Goal: Task Accomplishment & Management: Use online tool/utility

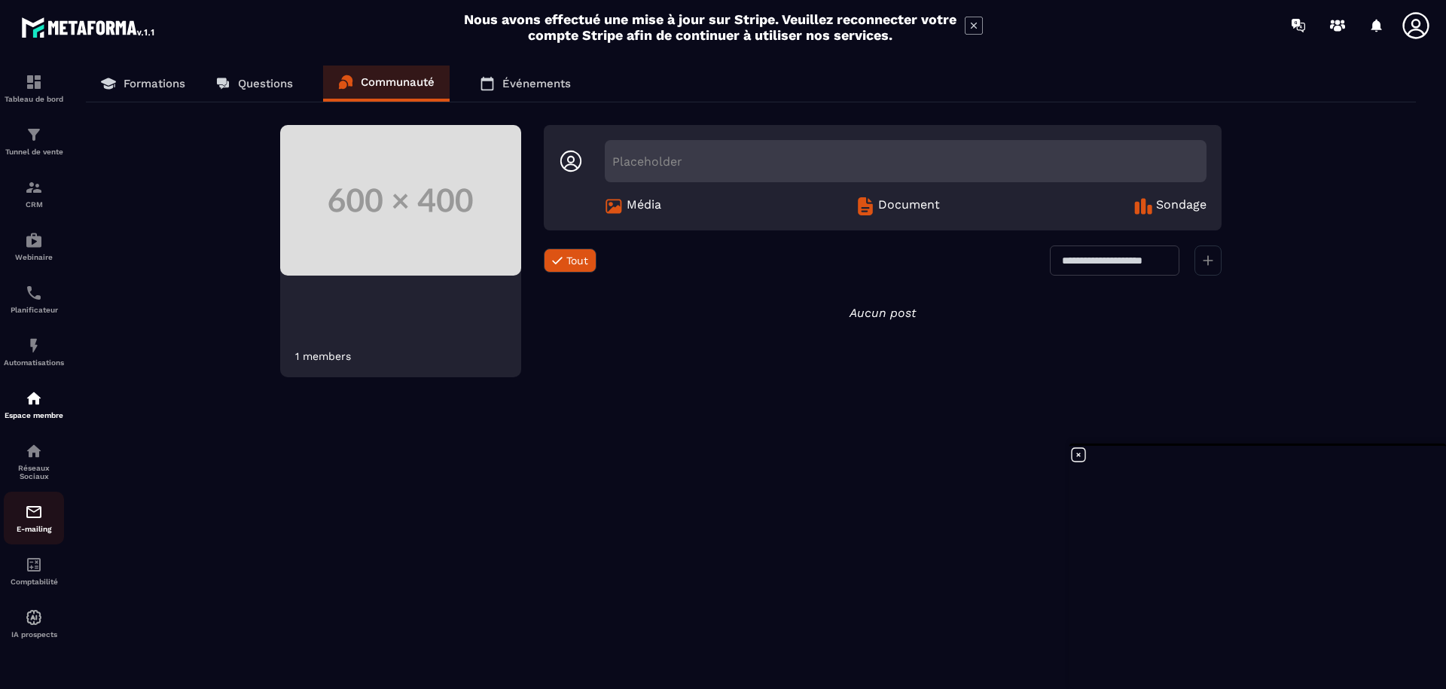
click at [36, 533] on p "E-mailing" at bounding box center [34, 529] width 60 height 8
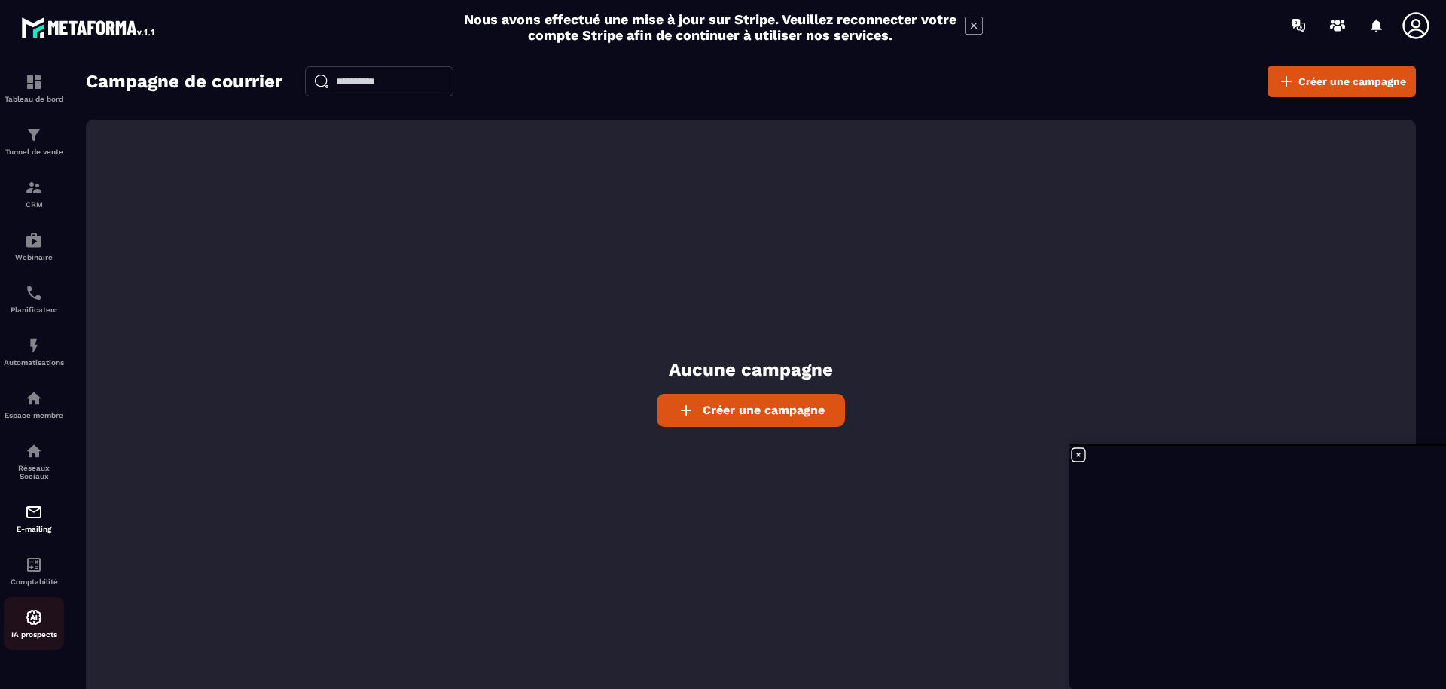
click at [42, 626] on img at bounding box center [34, 617] width 18 height 18
click at [39, 148] on p "Tunnel de vente" at bounding box center [34, 152] width 60 height 8
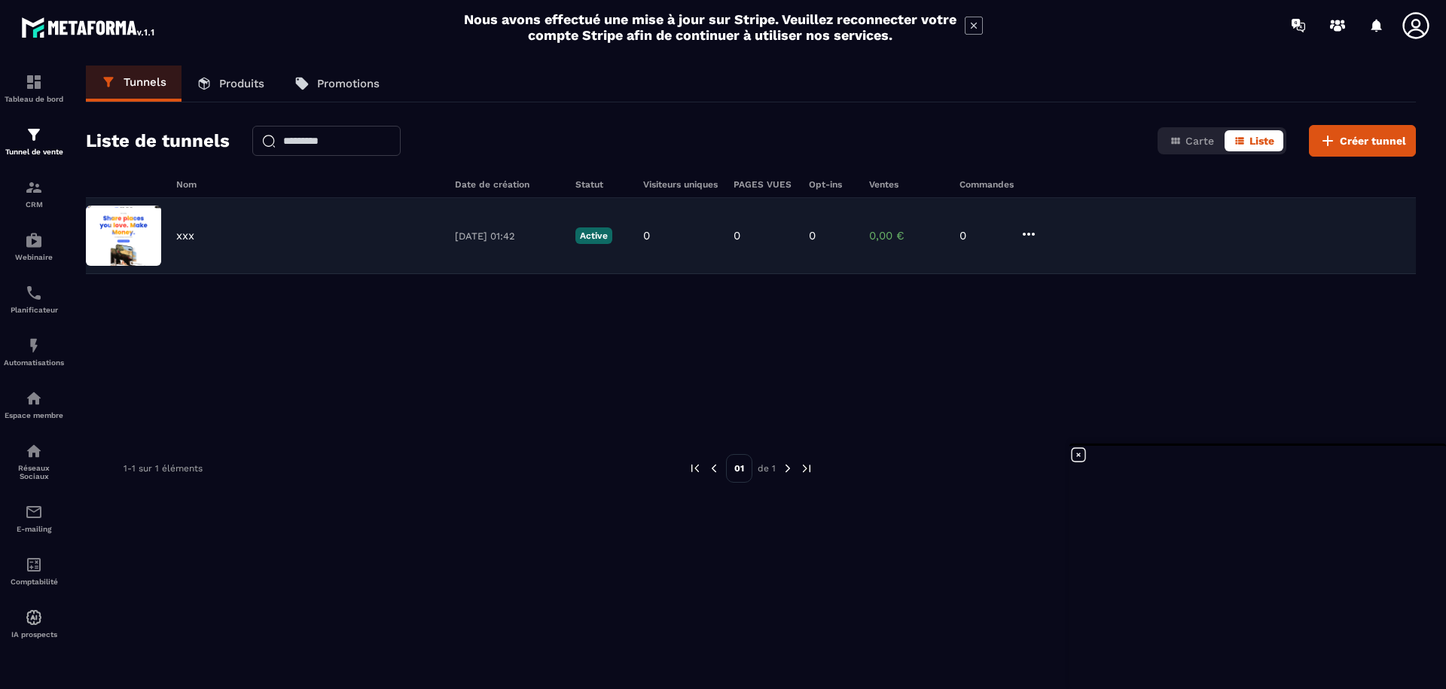
click at [193, 248] on div "xxx [DATE] 01:42 Active 0 0 0 0,00 € 0" at bounding box center [751, 236] width 1330 height 76
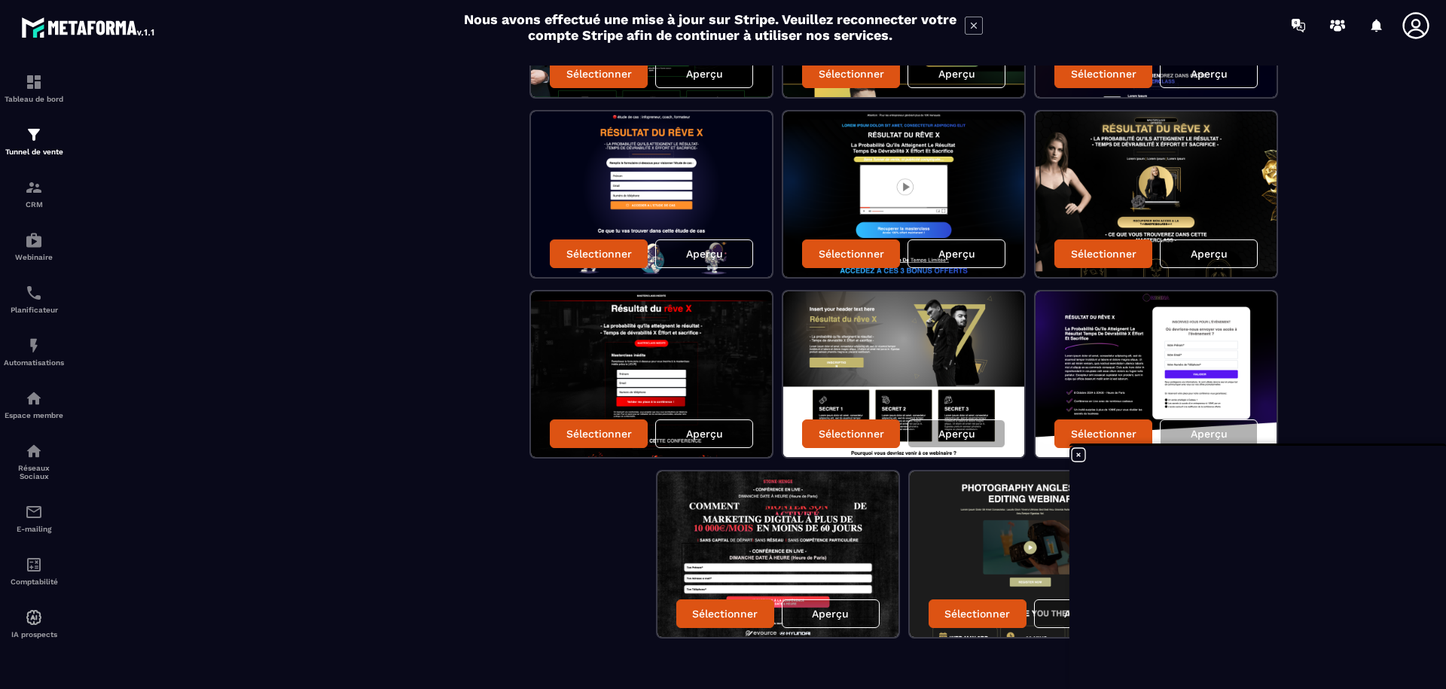
scroll to position [1174, 0]
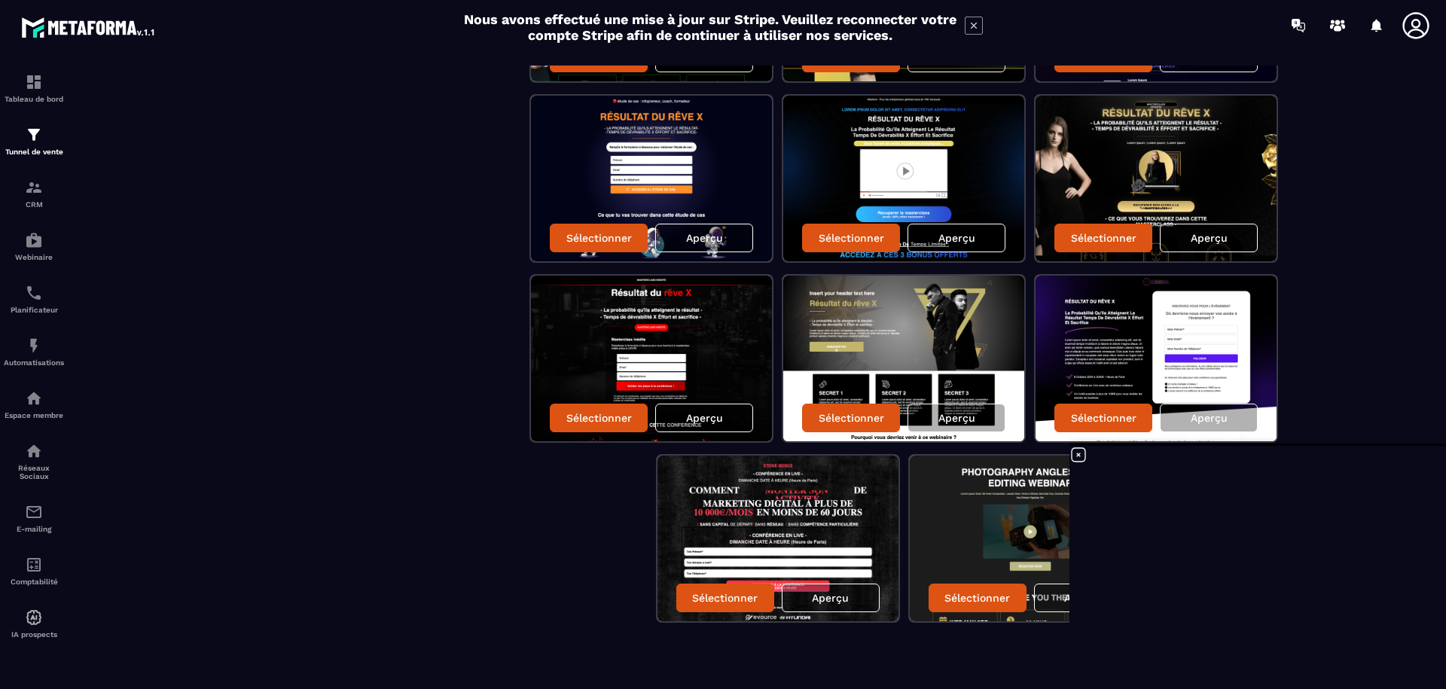
click at [1077, 459] on icon at bounding box center [1078, 455] width 18 height 18
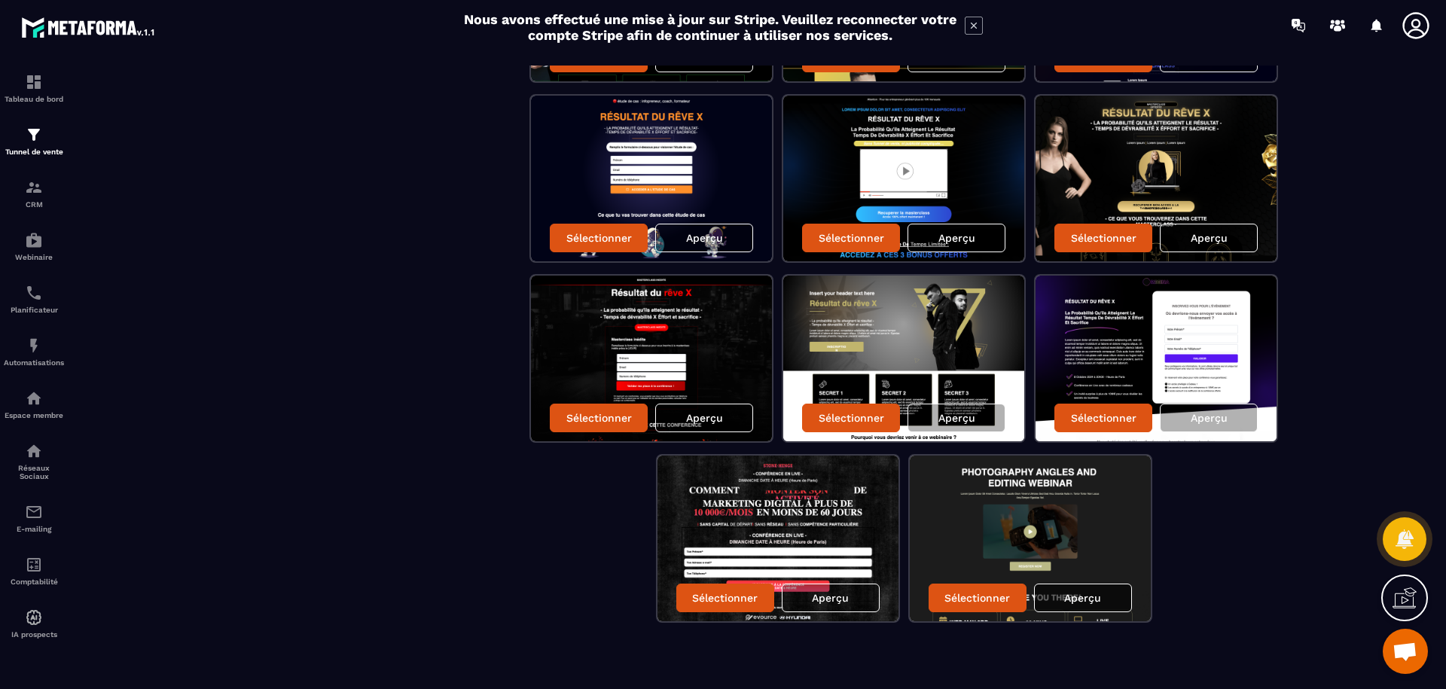
click at [1082, 602] on p "Aperçu" at bounding box center [1082, 598] width 37 height 12
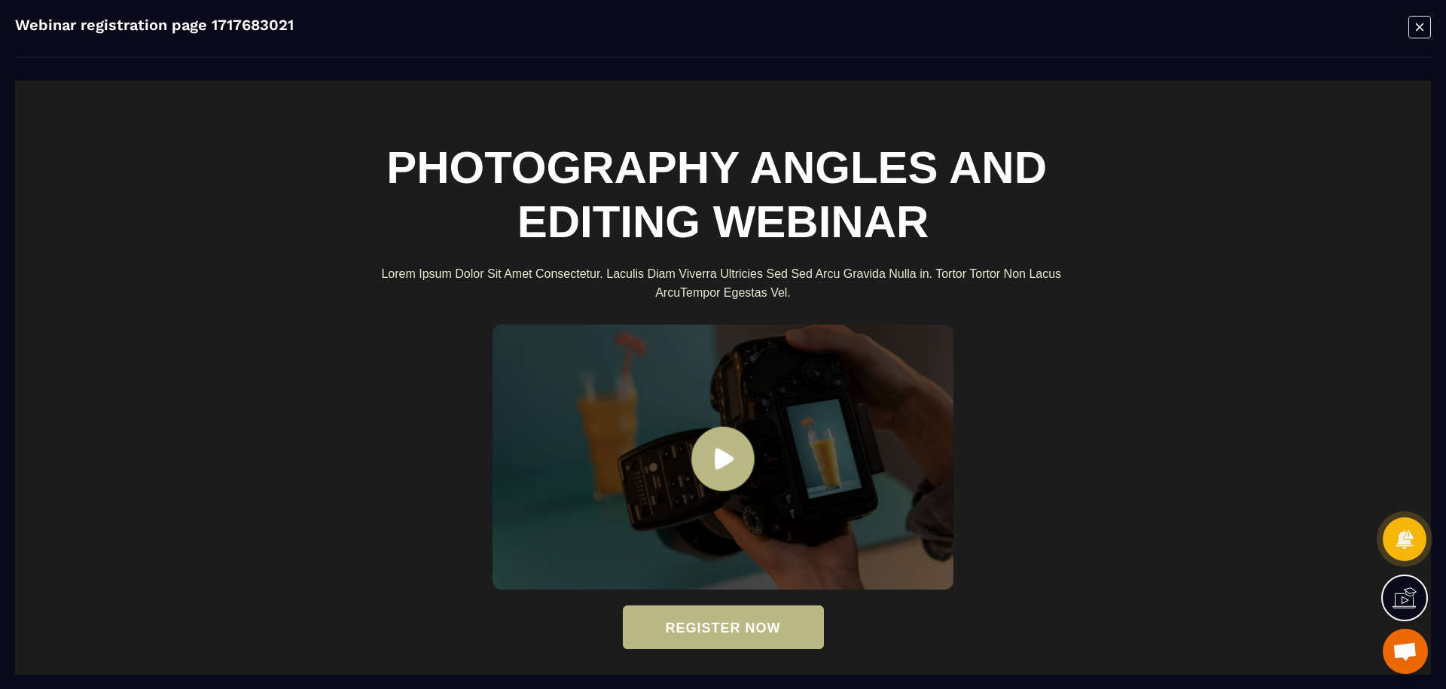
scroll to position [0, 0]
click at [718, 459] on img at bounding box center [722, 457] width 461 height 266
click at [725, 458] on img at bounding box center [722, 457] width 461 height 266
click at [1426, 30] on icon "Modal window" at bounding box center [1419, 26] width 23 height 23
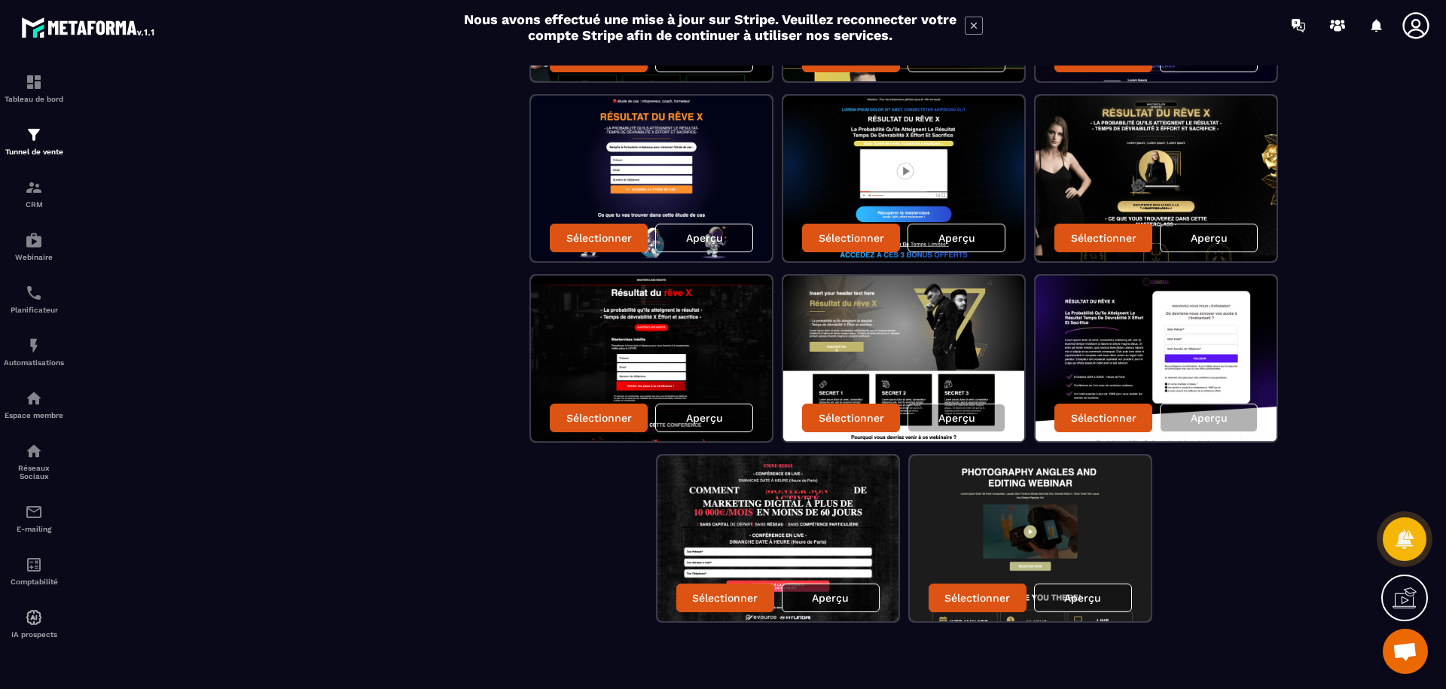
click at [824, 600] on p "Aperçu" at bounding box center [830, 598] width 37 height 12
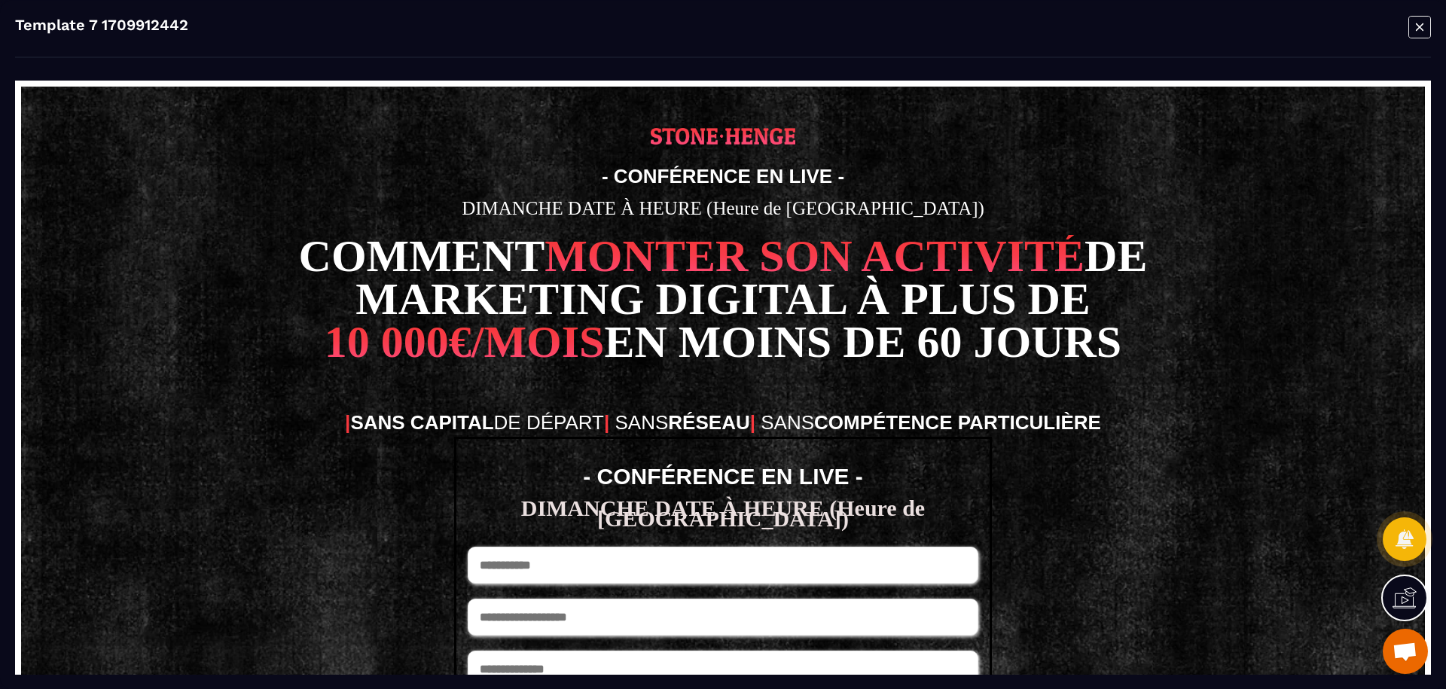
click at [1426, 30] on icon "Modal window" at bounding box center [1419, 26] width 23 height 23
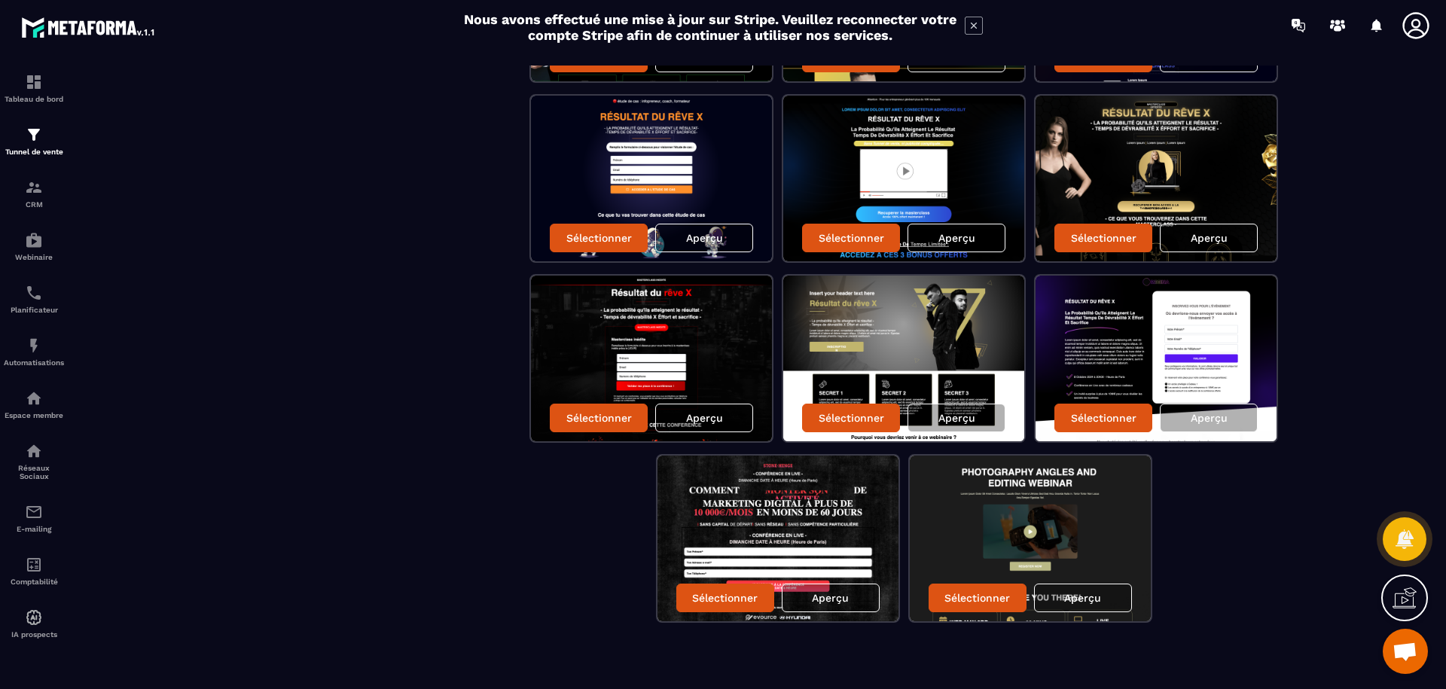
scroll to position [1088, 0]
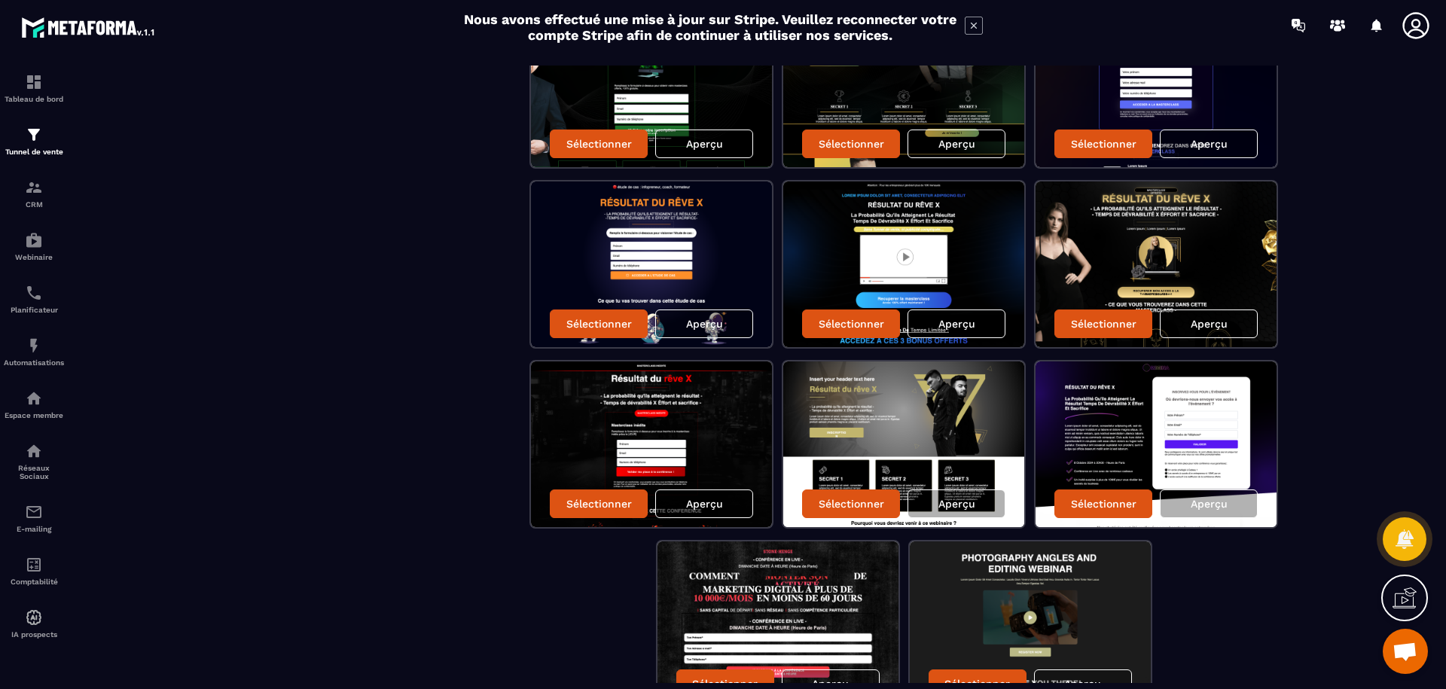
click at [696, 509] on p "Aperçu" at bounding box center [704, 504] width 37 height 12
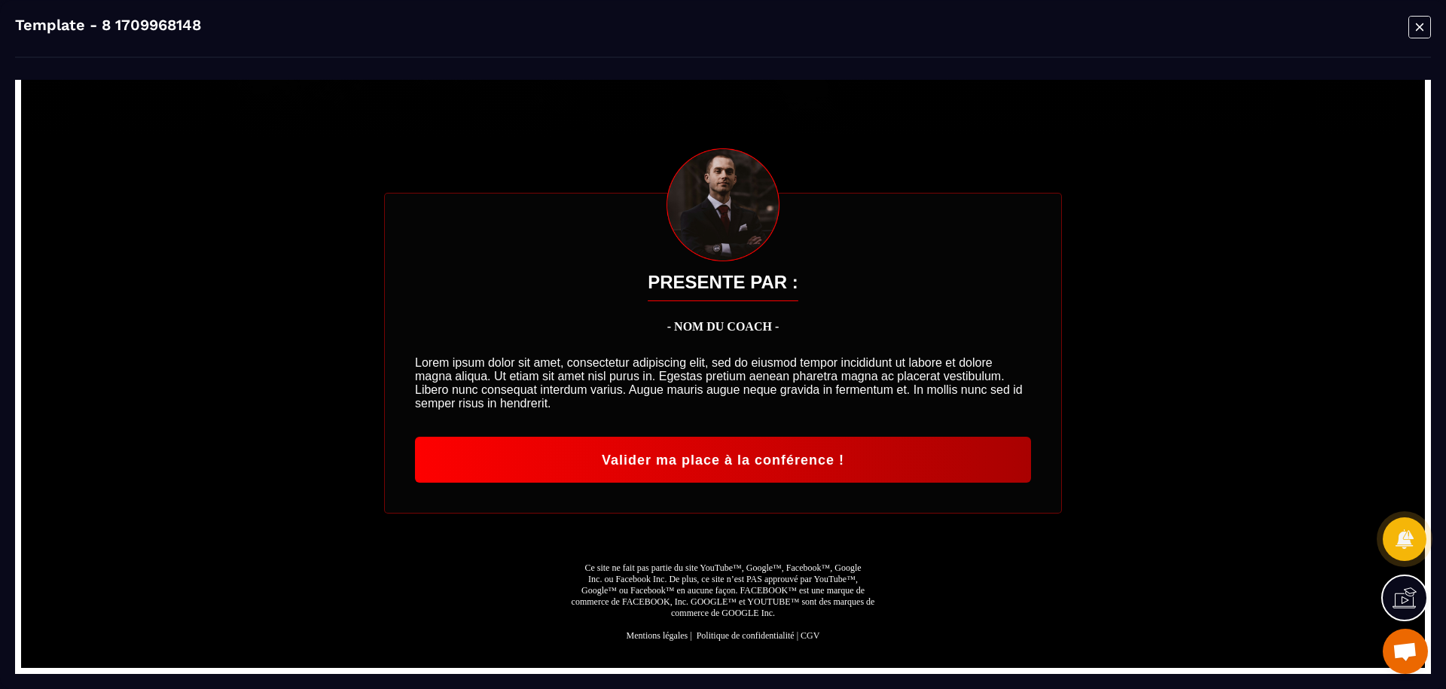
scroll to position [0, 0]
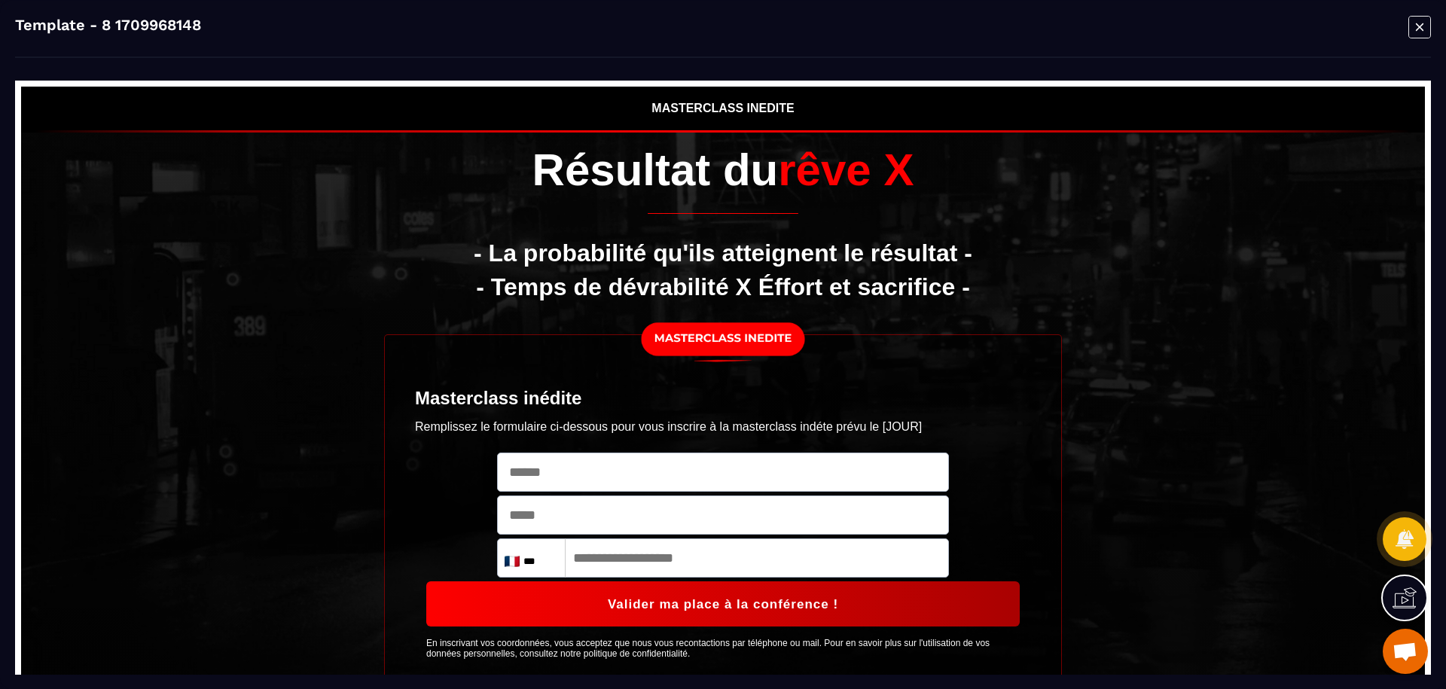
click at [1422, 26] on icon "Modal window" at bounding box center [1419, 26] width 23 height 23
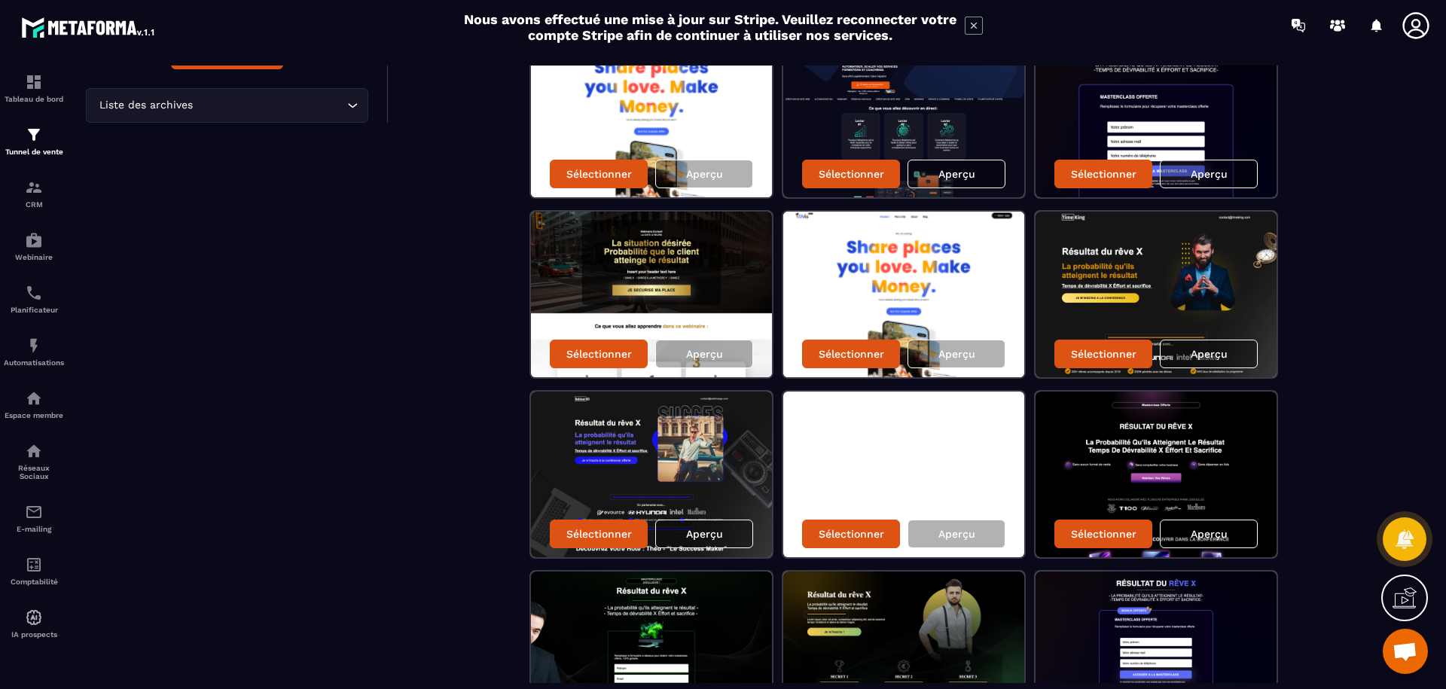
scroll to position [315, 0]
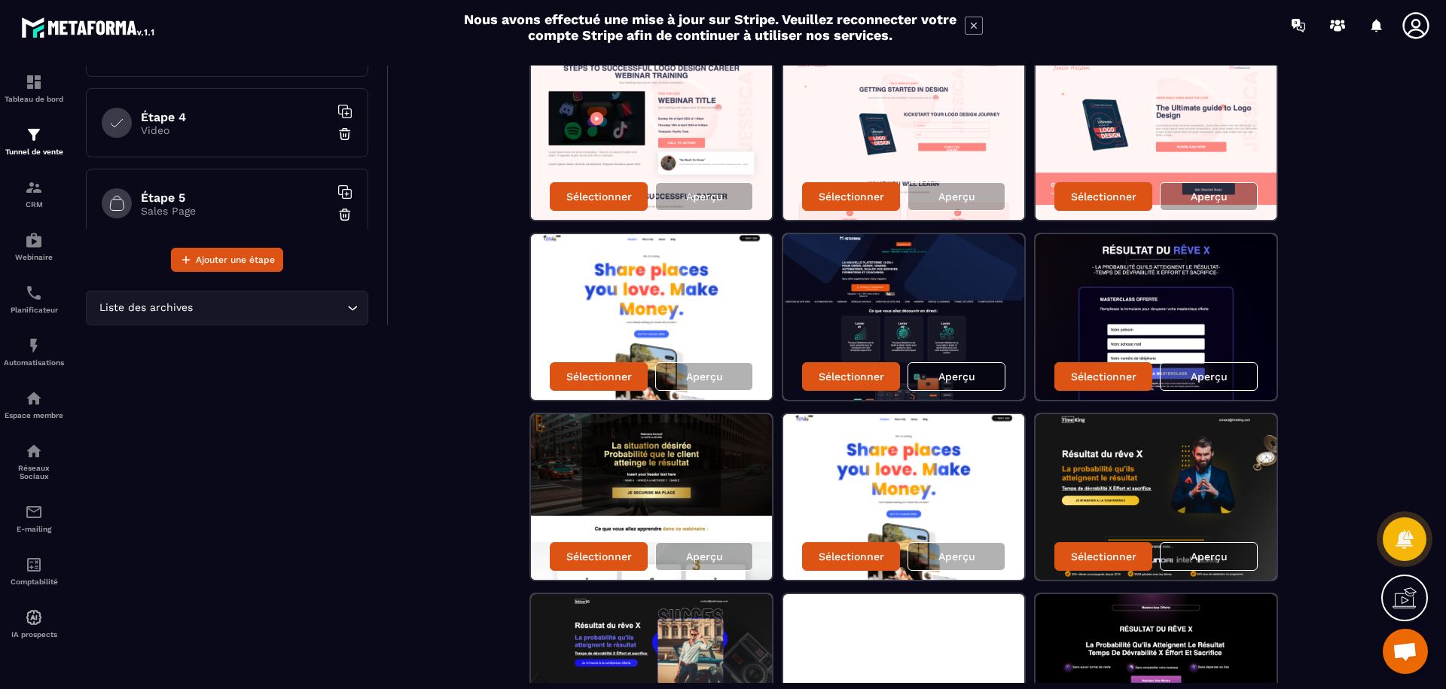
click at [997, 331] on img at bounding box center [903, 317] width 241 height 166
click at [941, 379] on p "Aperçu" at bounding box center [956, 376] width 37 height 12
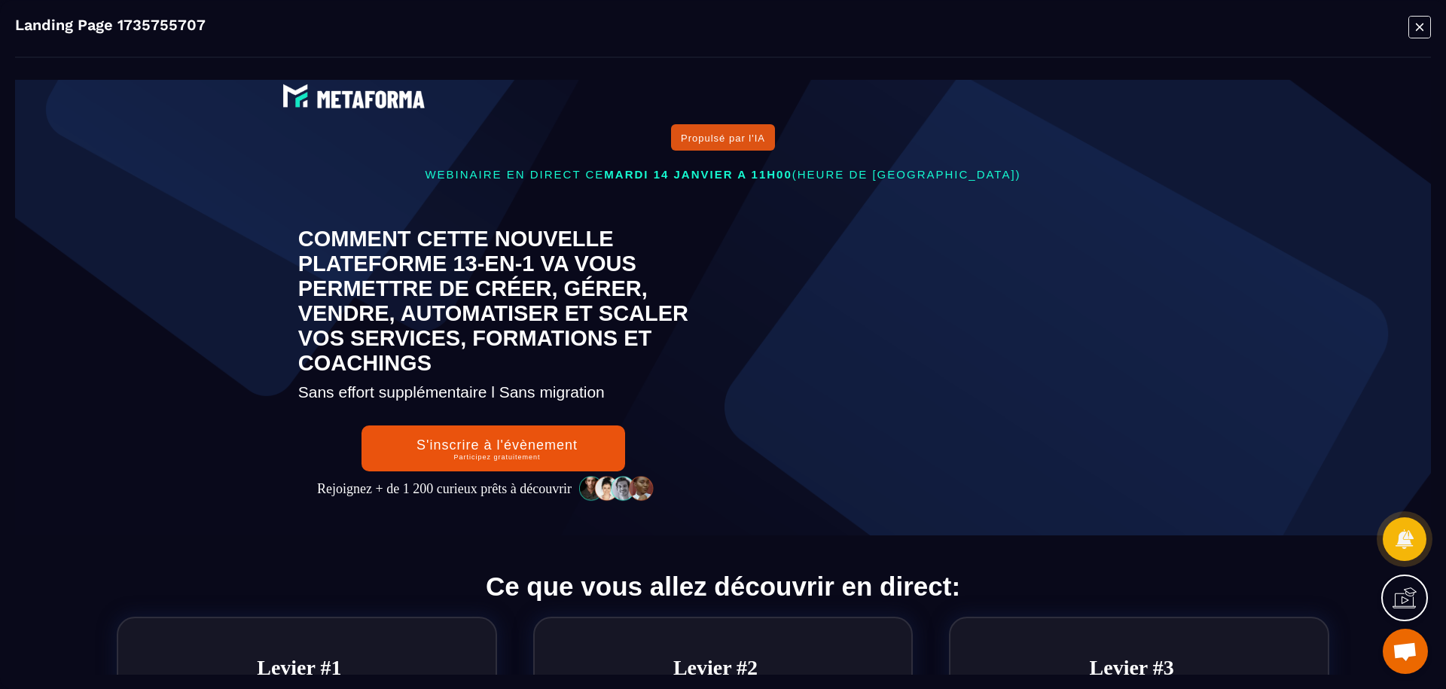
scroll to position [0, 0]
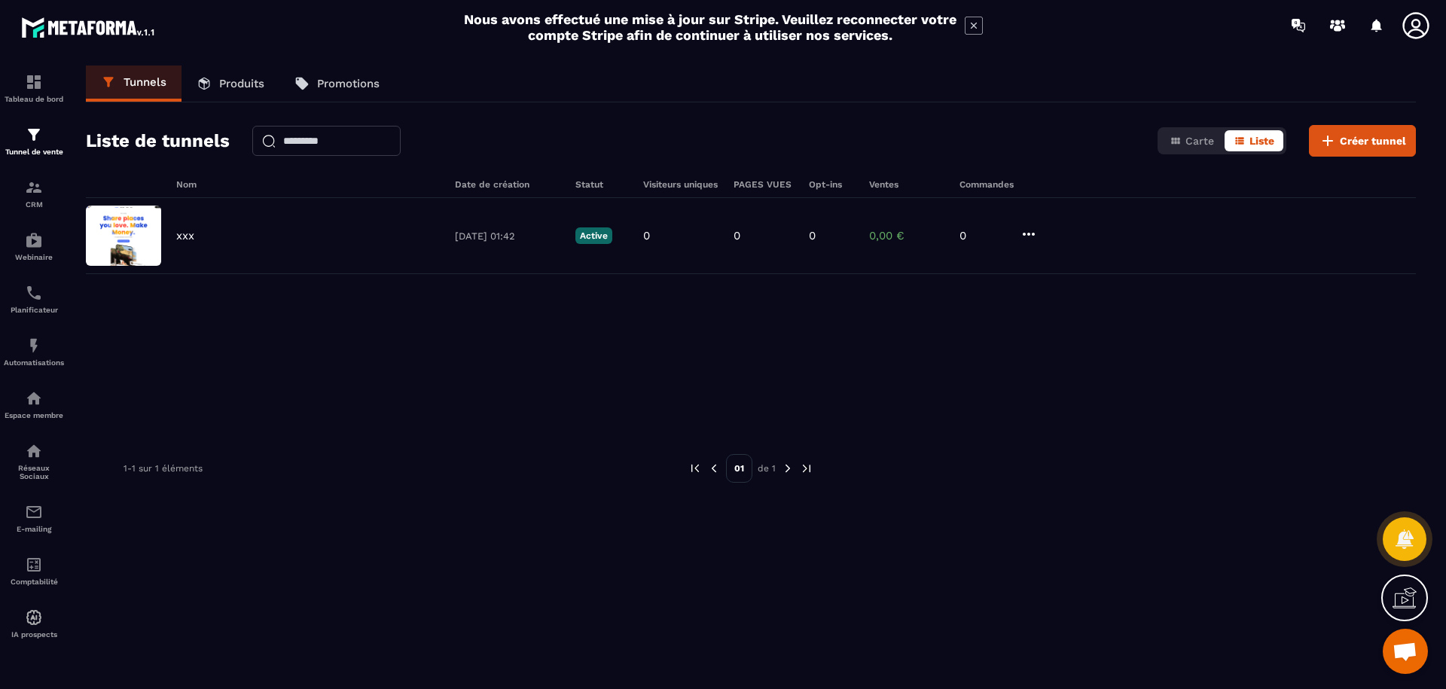
click at [1394, 602] on icon at bounding box center [1403, 600] width 23 height 15
click at [1081, 456] on icon at bounding box center [1078, 455] width 18 height 18
click at [1175, 146] on icon "button" at bounding box center [1175, 141] width 12 height 12
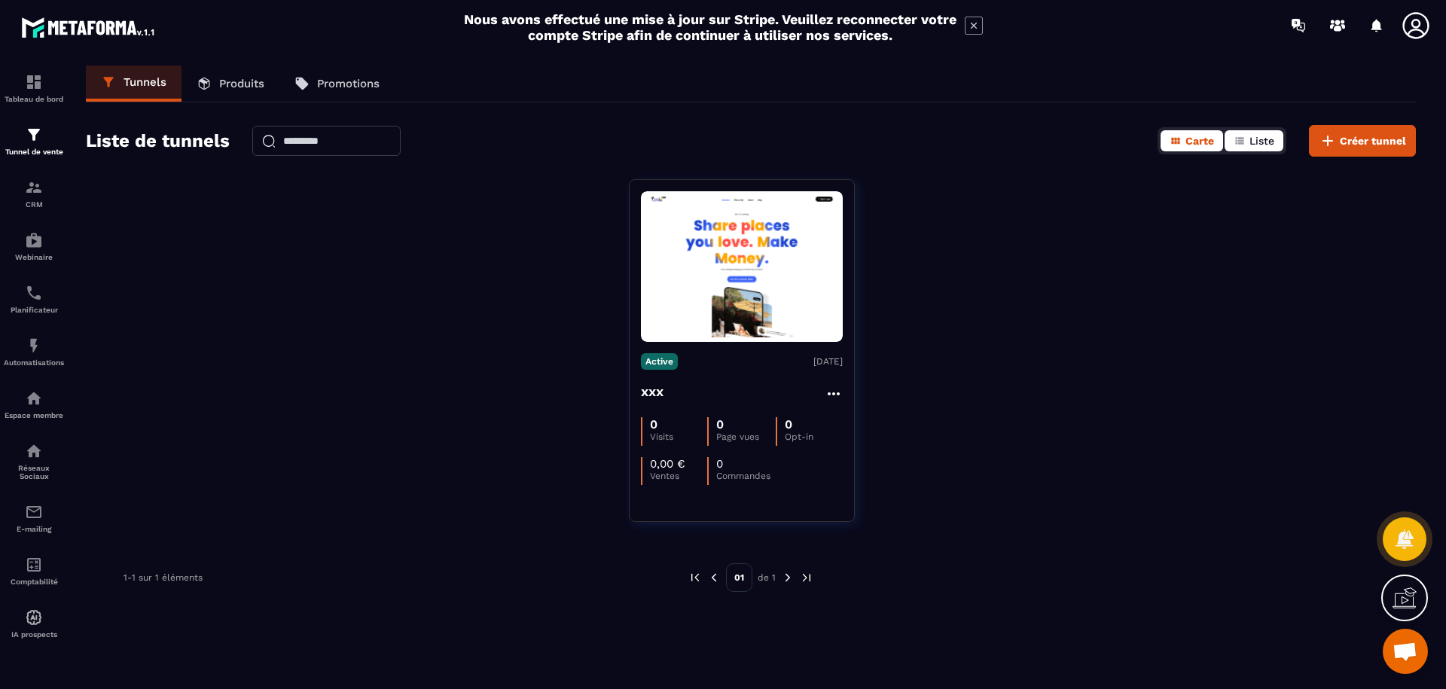
click at [1251, 145] on span "Liste" at bounding box center [1261, 141] width 25 height 12
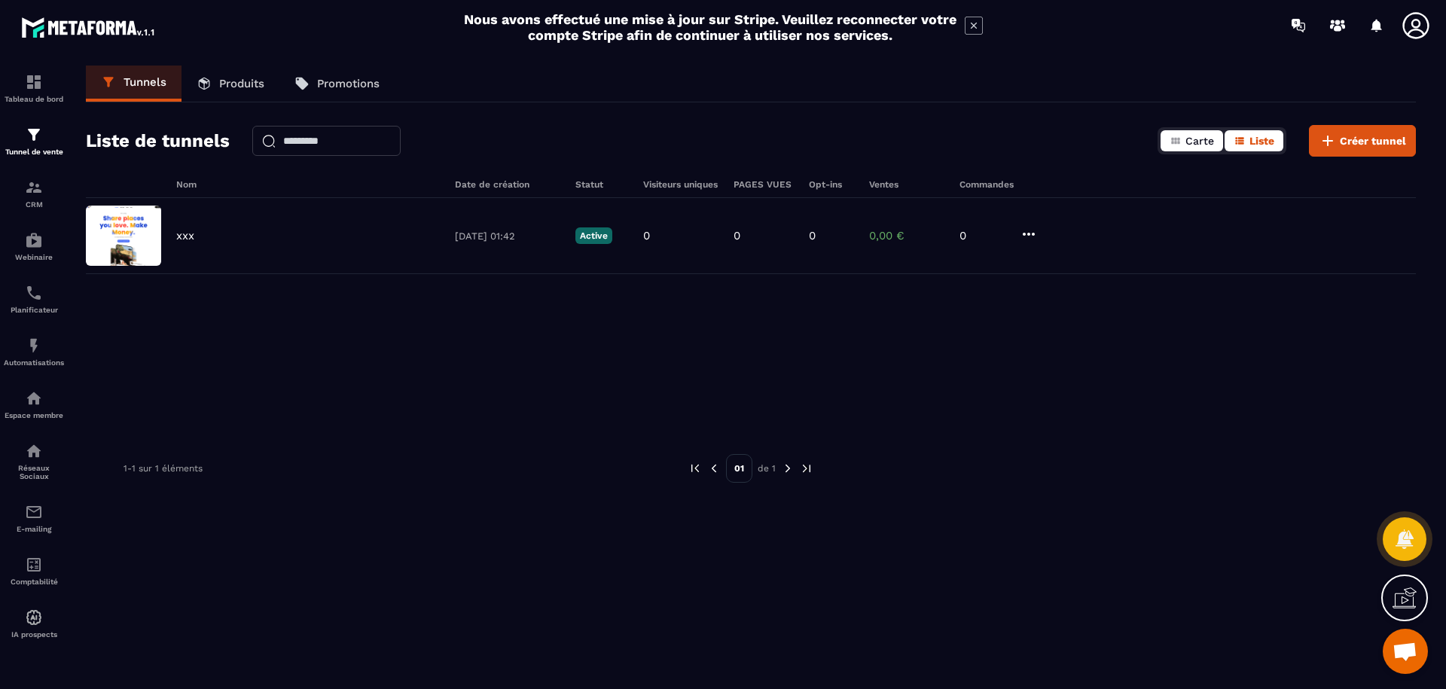
click at [1190, 144] on span "Carte" at bounding box center [1199, 141] width 29 height 12
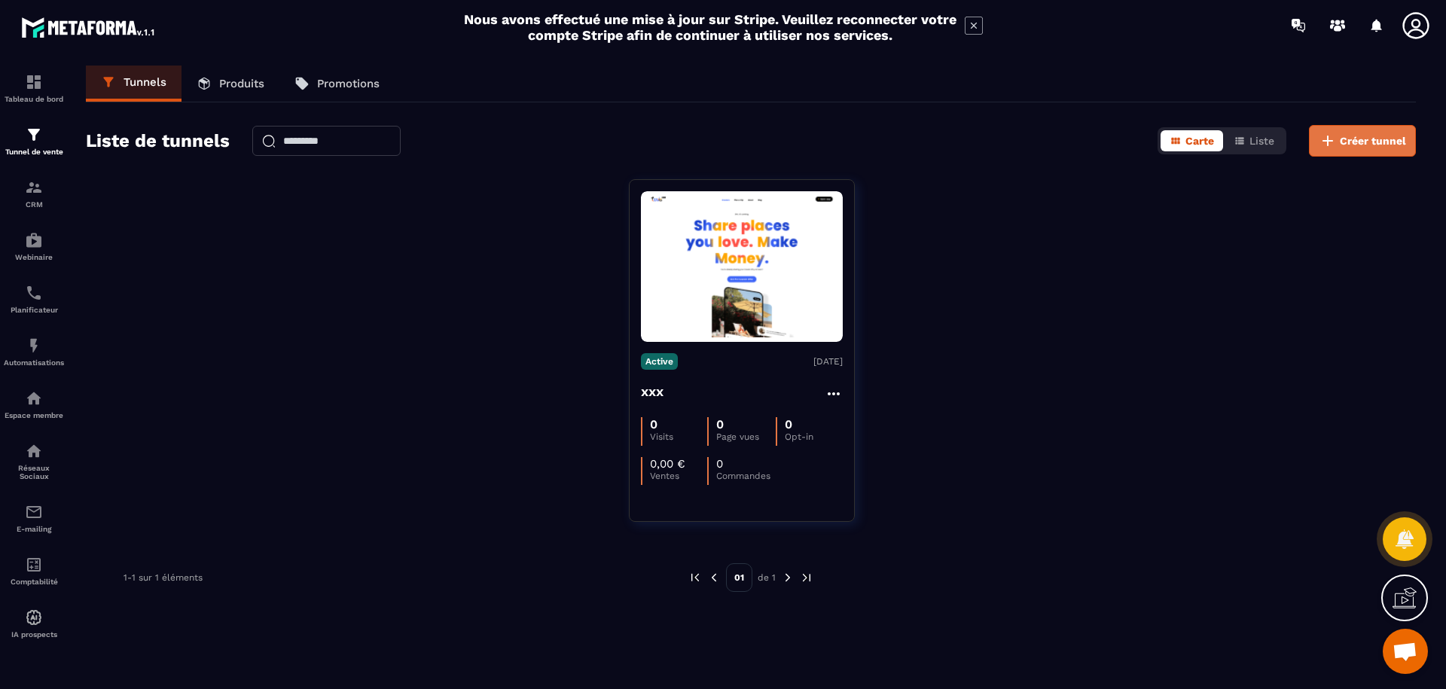
click at [1348, 142] on span "Créer tunnel" at bounding box center [1372, 140] width 66 height 15
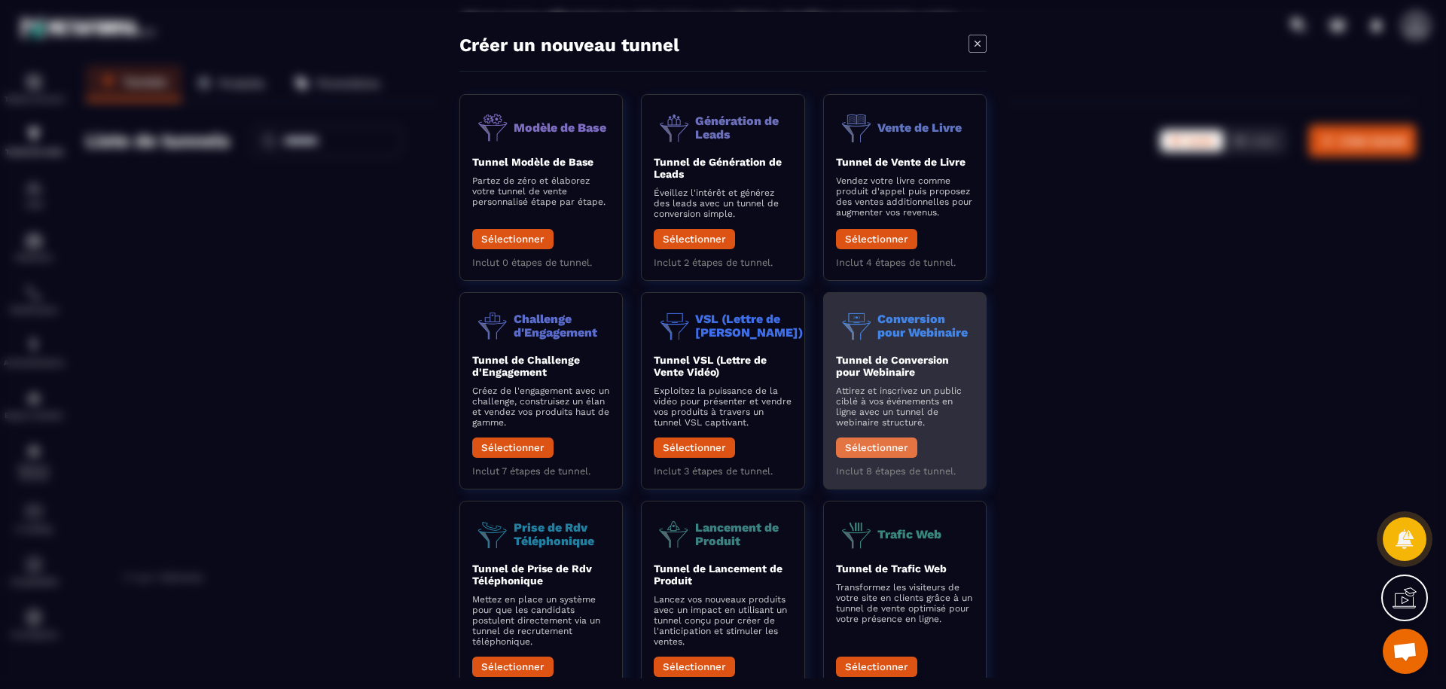
click at [878, 444] on button "Sélectionner" at bounding box center [876, 447] width 81 height 20
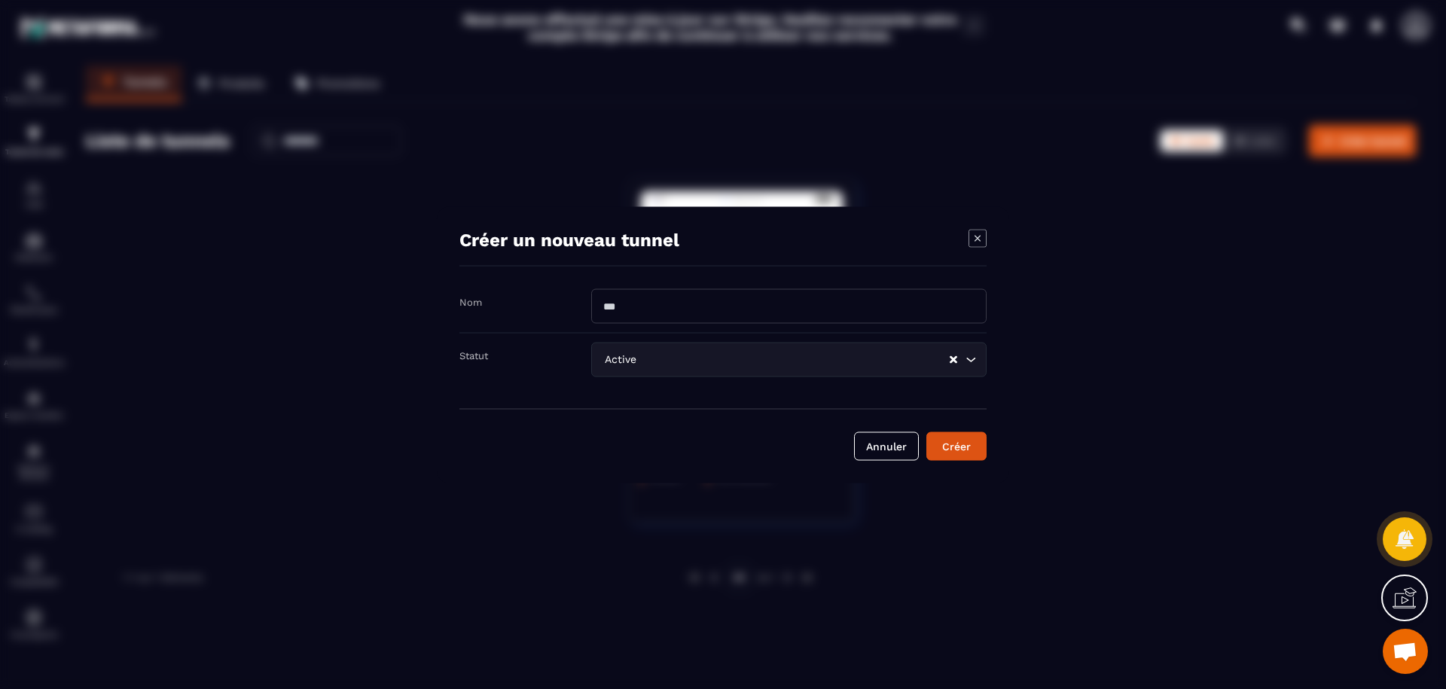
click at [978, 245] on icon "Modal window" at bounding box center [977, 238] width 18 height 18
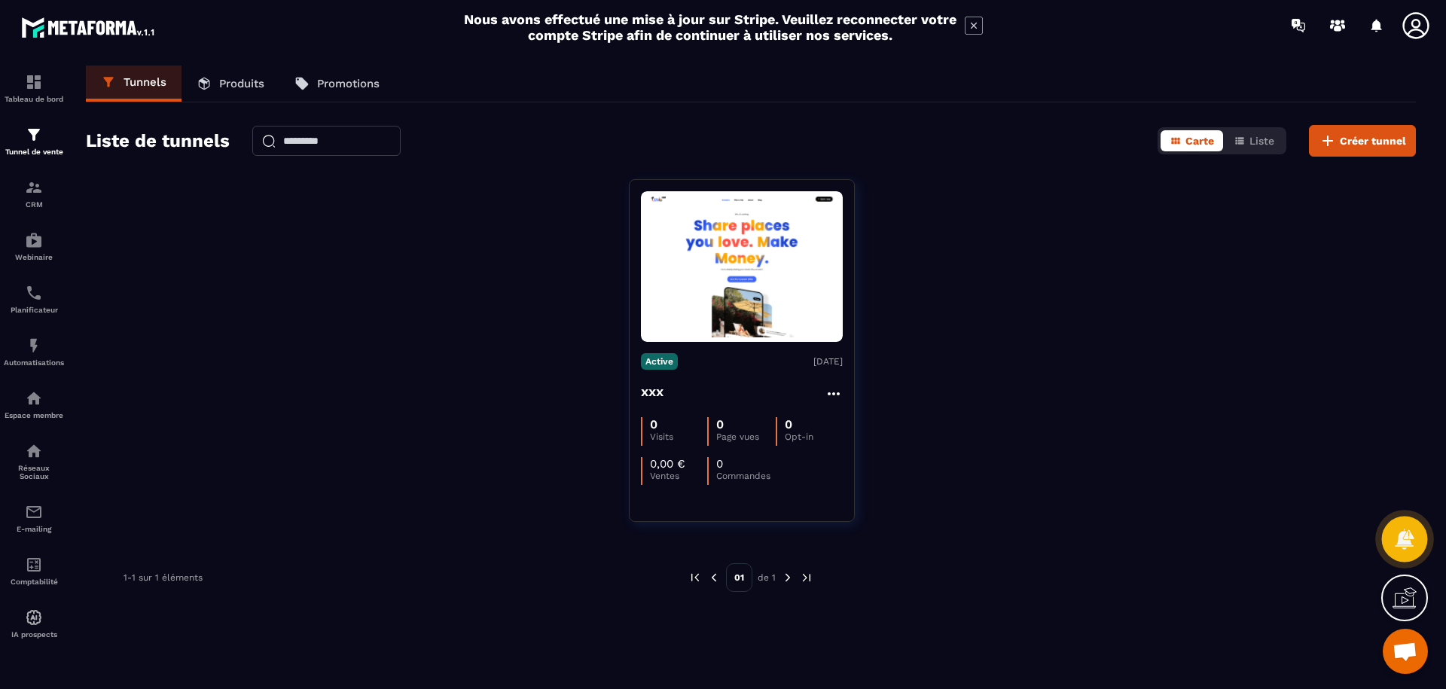
click at [1390, 539] on div at bounding box center [1405, 539] width 46 height 46
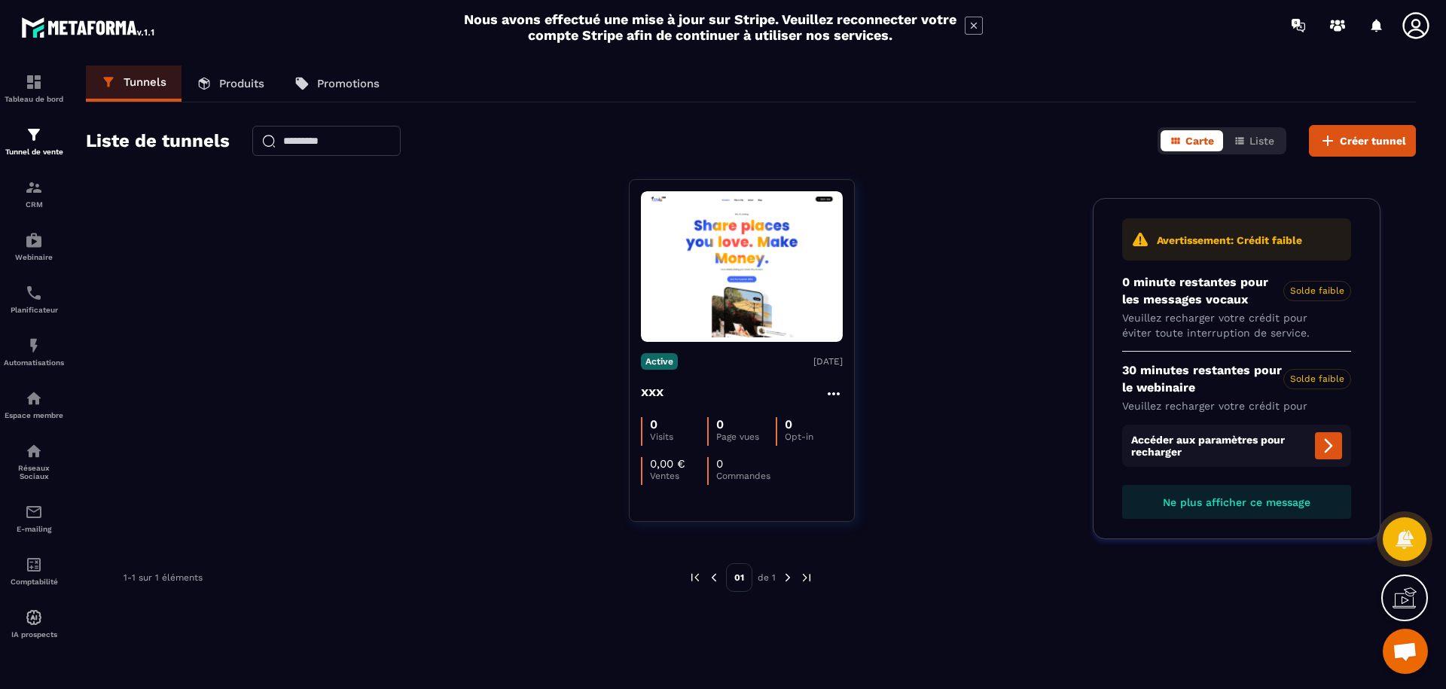
click at [1318, 620] on div "Tunnels Produits Promotions Liste de tunnels Carte Liste Créer tunnel Active [D…" at bounding box center [751, 374] width 1360 height 617
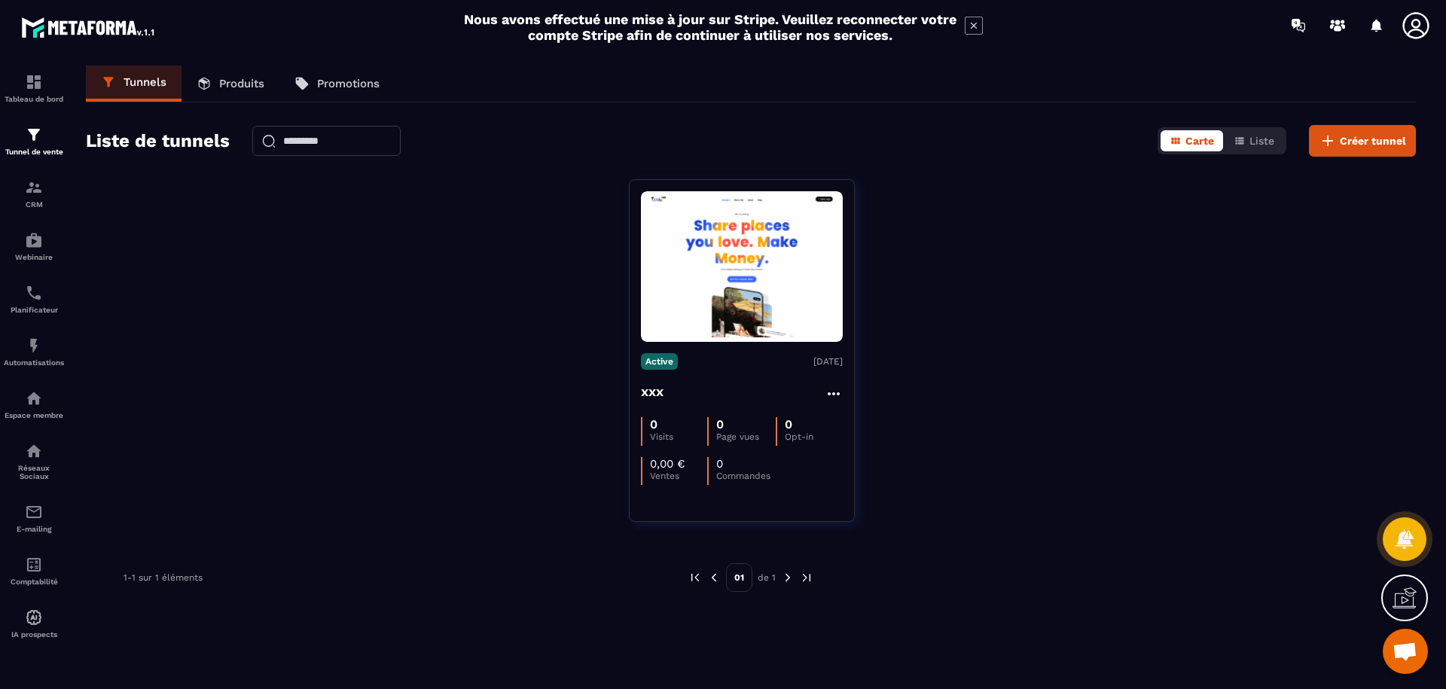
click at [1394, 648] on span "Ouvrir le chat" at bounding box center [1404, 652] width 25 height 21
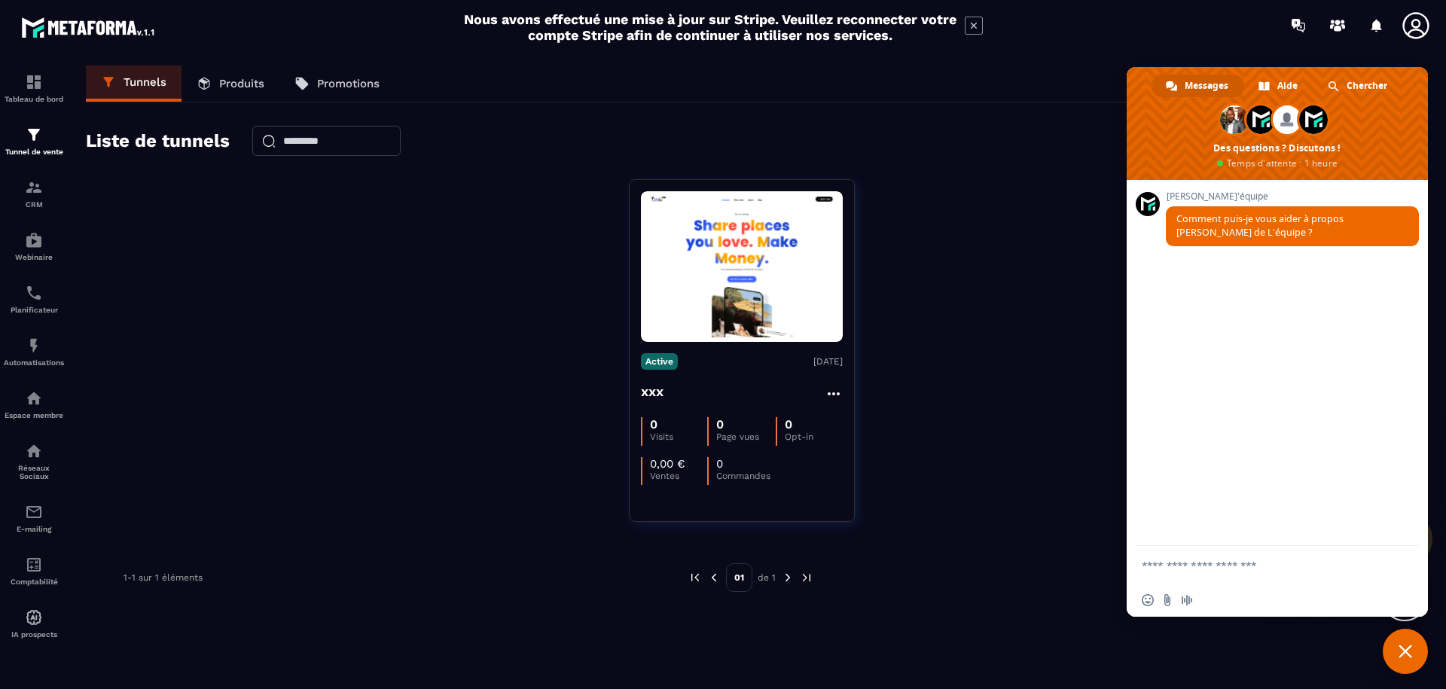
click at [1069, 644] on div "Tunnels Produits Promotions Liste de tunnels Carte Liste Créer tunnel Active [D…" at bounding box center [751, 374] width 1360 height 617
click at [1205, 88] on span "Messages" at bounding box center [1206, 86] width 44 height 23
click at [1414, 648] on span "Fermer le chat" at bounding box center [1404, 651] width 45 height 45
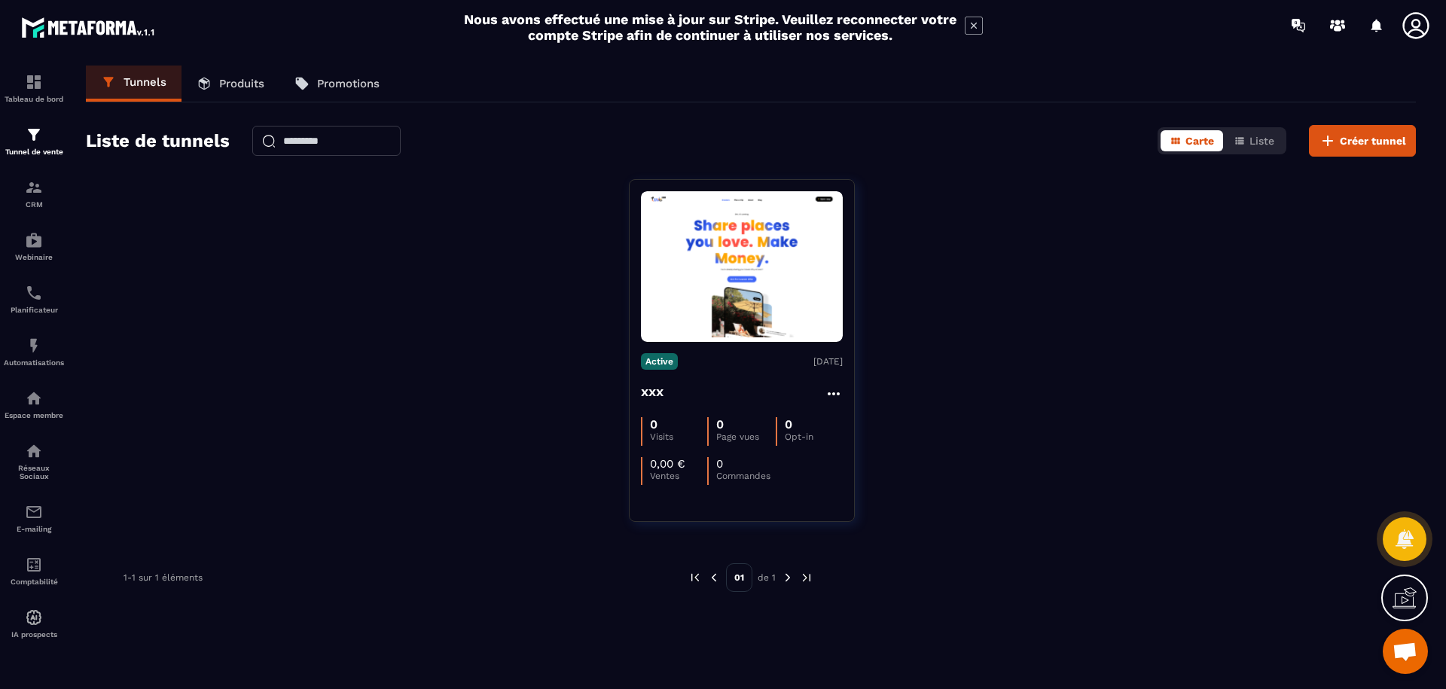
click at [237, 92] on link "Produits" at bounding box center [230, 84] width 98 height 36
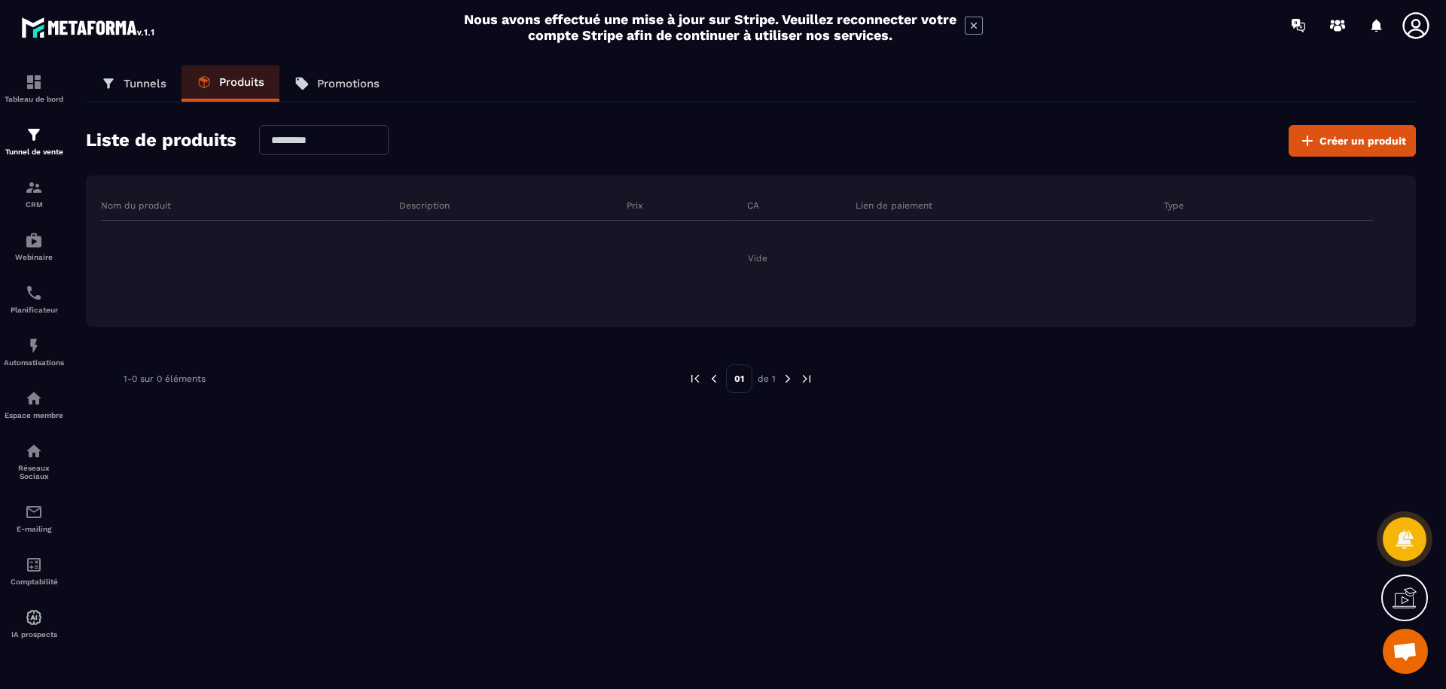
click at [343, 87] on p "Promotions" at bounding box center [348, 84] width 62 height 14
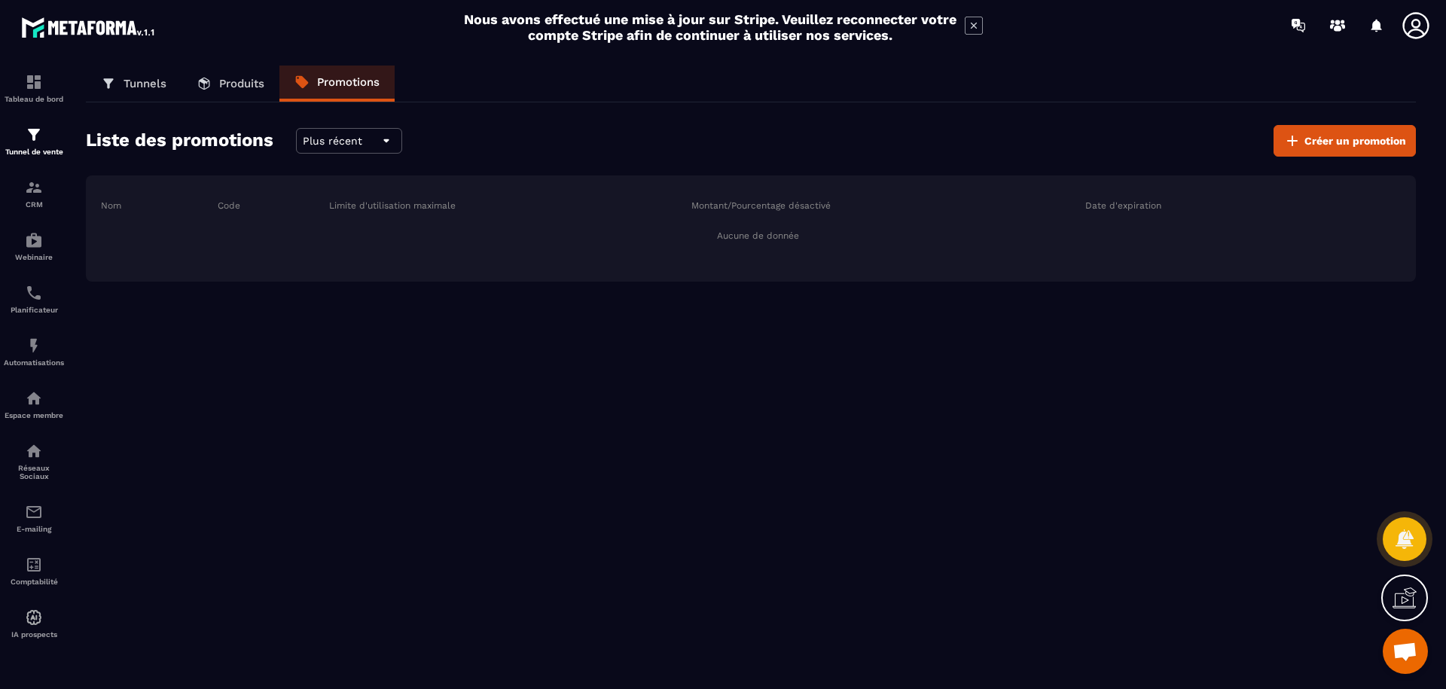
click at [212, 84] on link "Produits" at bounding box center [230, 84] width 98 height 36
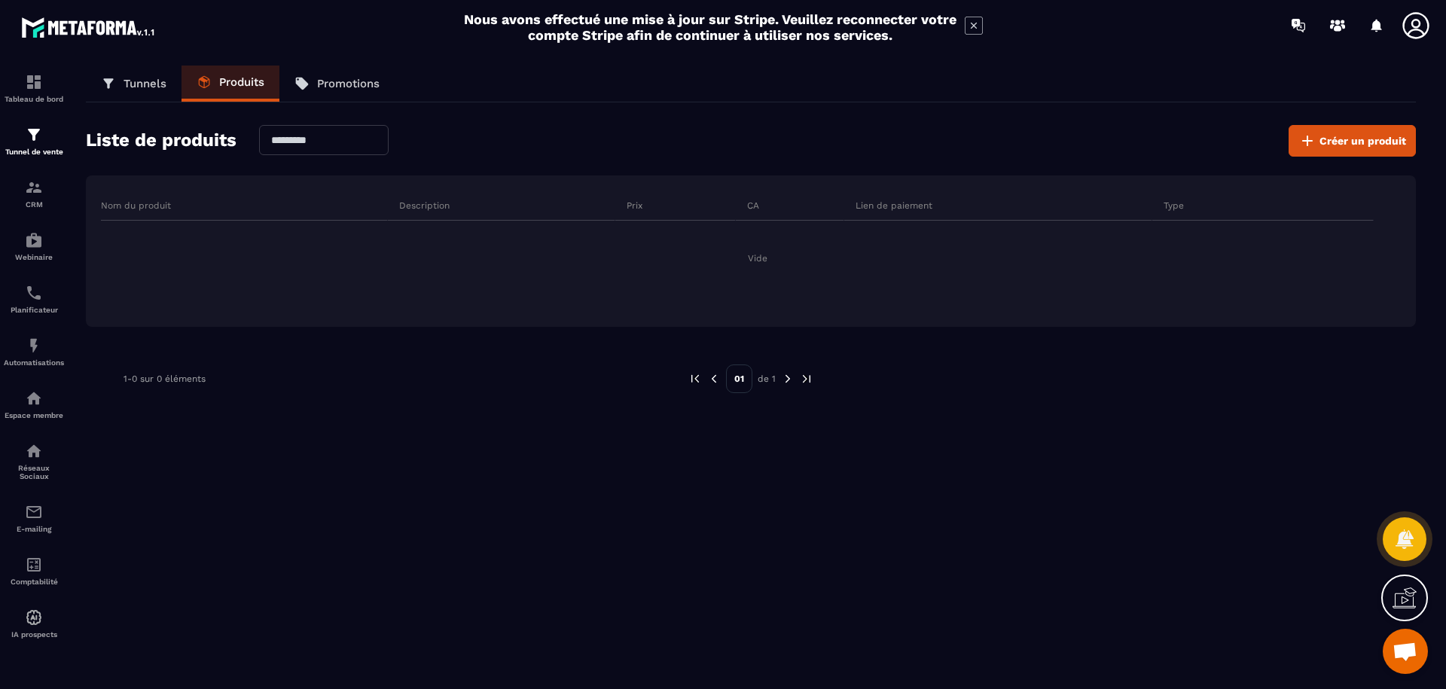
click at [142, 84] on p "Tunnels" at bounding box center [144, 84] width 43 height 14
